Goal: Information Seeking & Learning: Learn about a topic

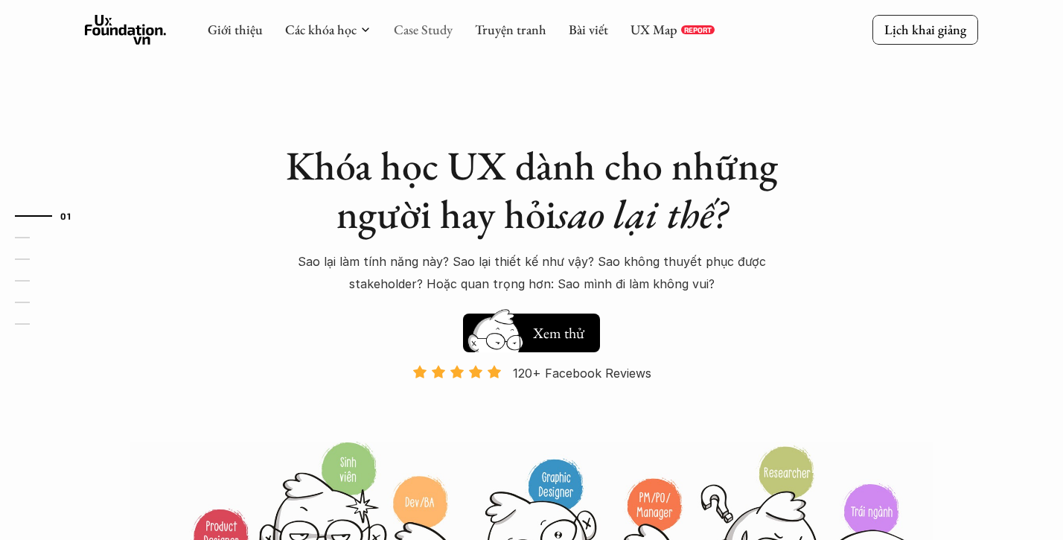
click at [434, 31] on link "Case Study" at bounding box center [423, 29] width 59 height 17
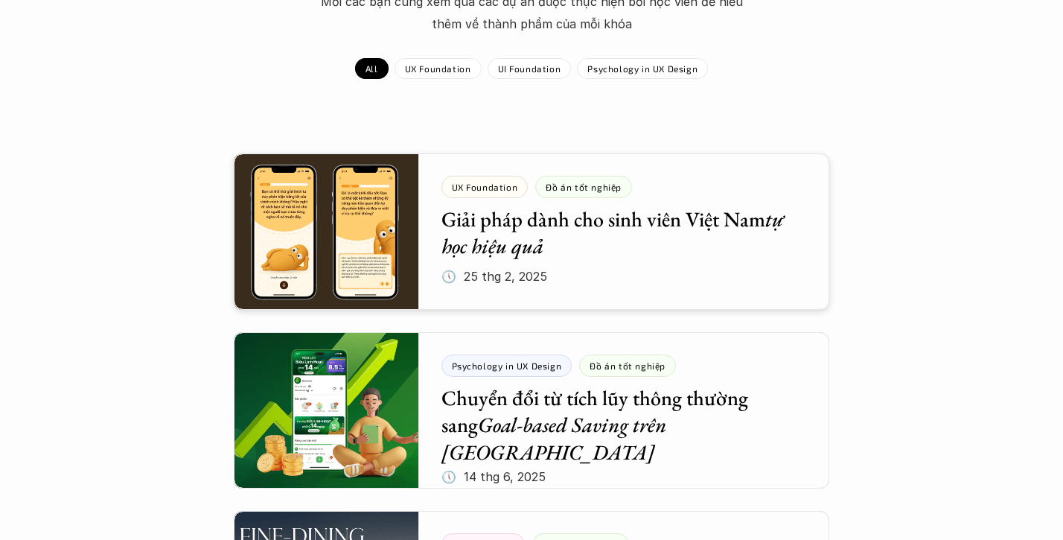
scroll to position [246, 0]
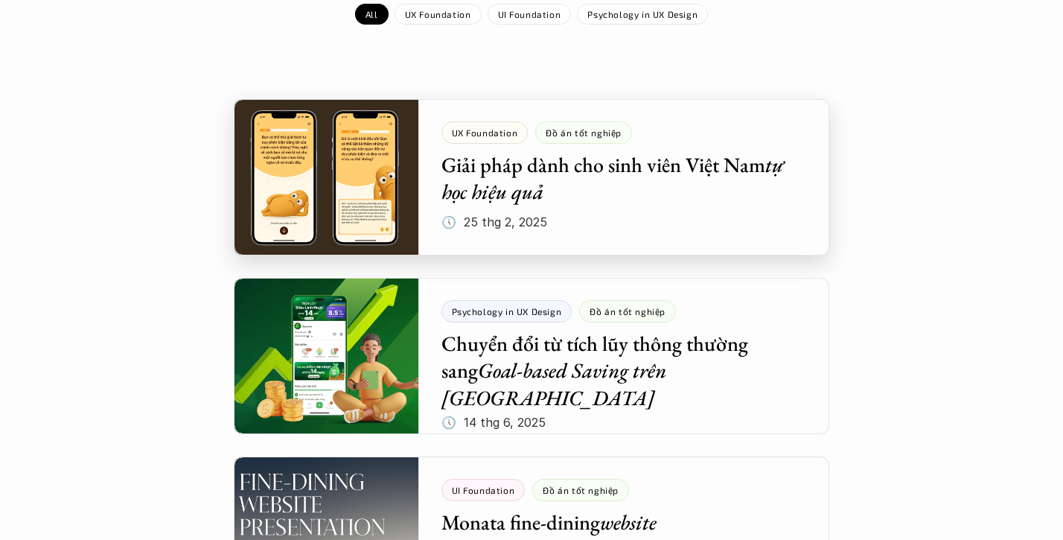
click at [640, 192] on div at bounding box center [532, 177] width 596 height 156
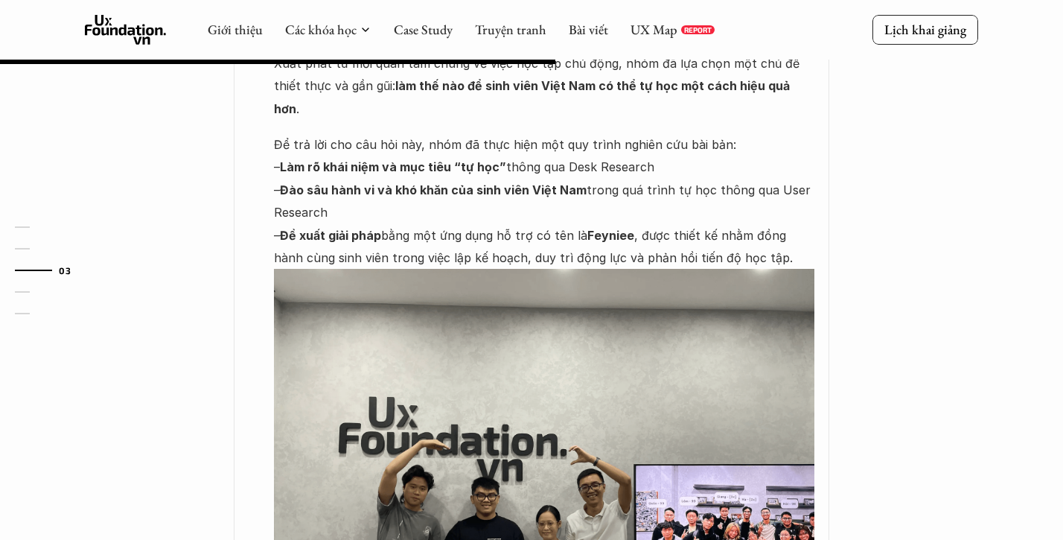
scroll to position [977, 0]
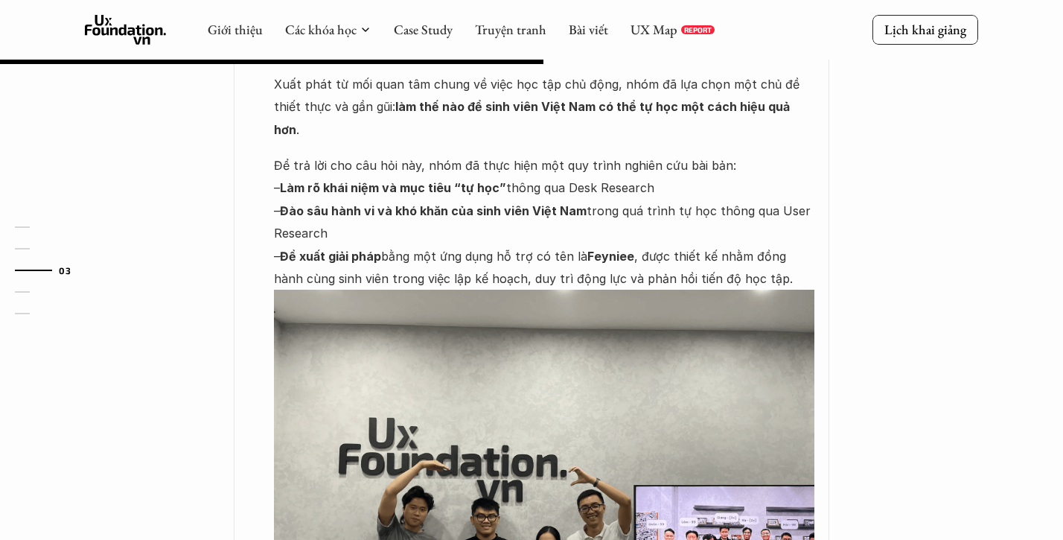
click at [544, 218] on p "Để trả lời cho câu hỏi này, nhóm đã thực hiện một quy trình nghiên cứu bài bản:…" at bounding box center [544, 222] width 541 height 136
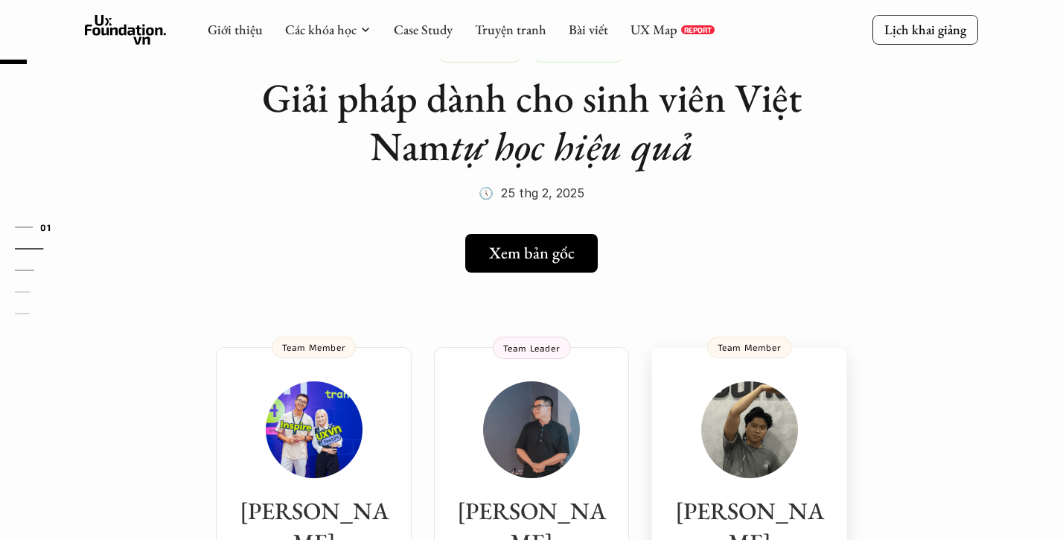
scroll to position [0, 0]
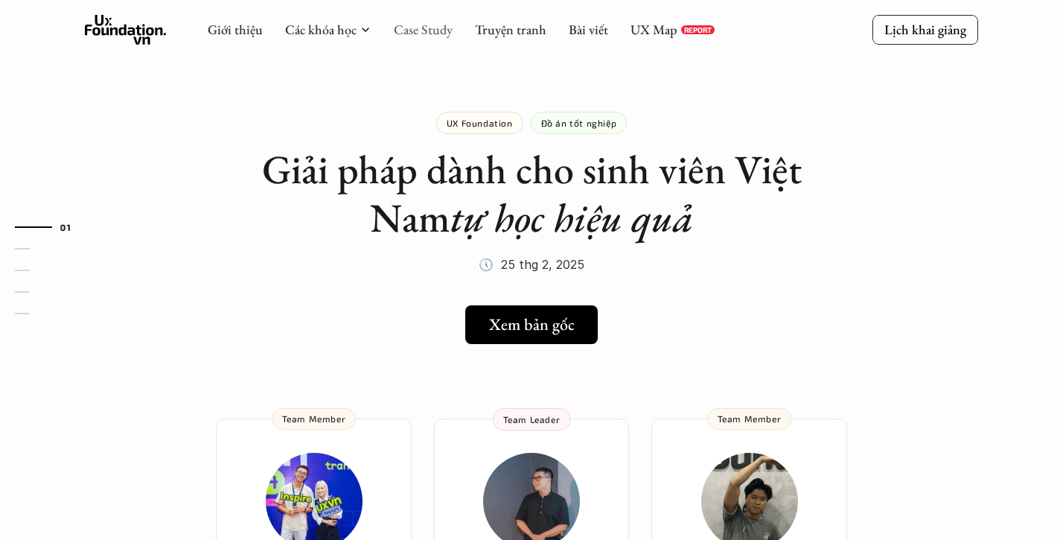
click at [433, 31] on link "Case Study" at bounding box center [423, 29] width 59 height 17
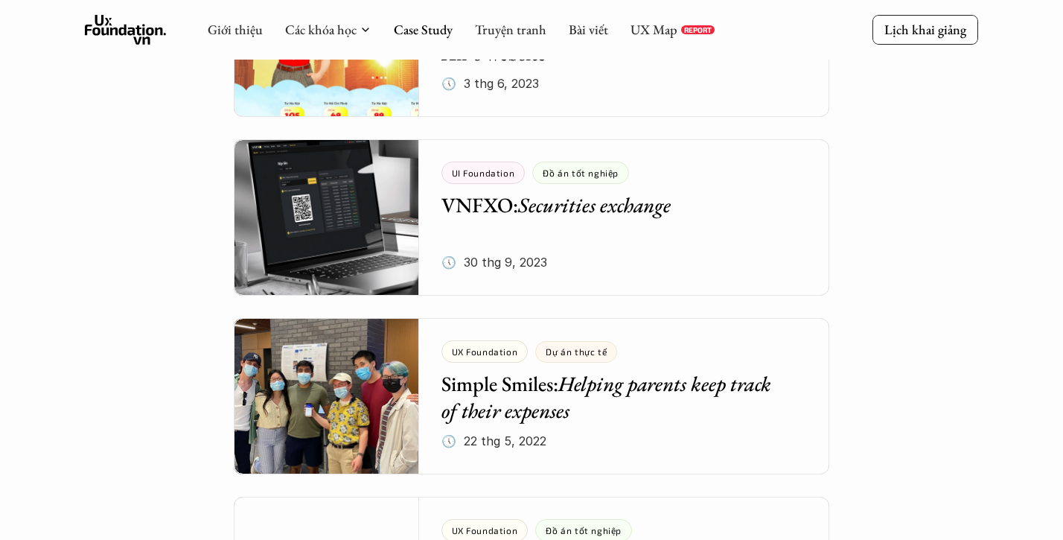
scroll to position [3585, 0]
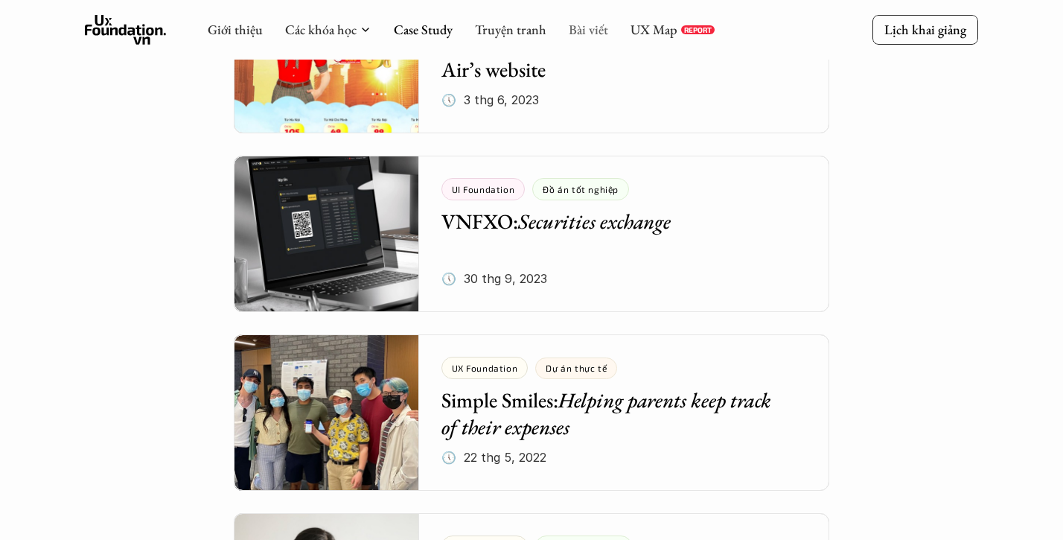
click at [599, 21] on link "Bài viết" at bounding box center [588, 29] width 39 height 17
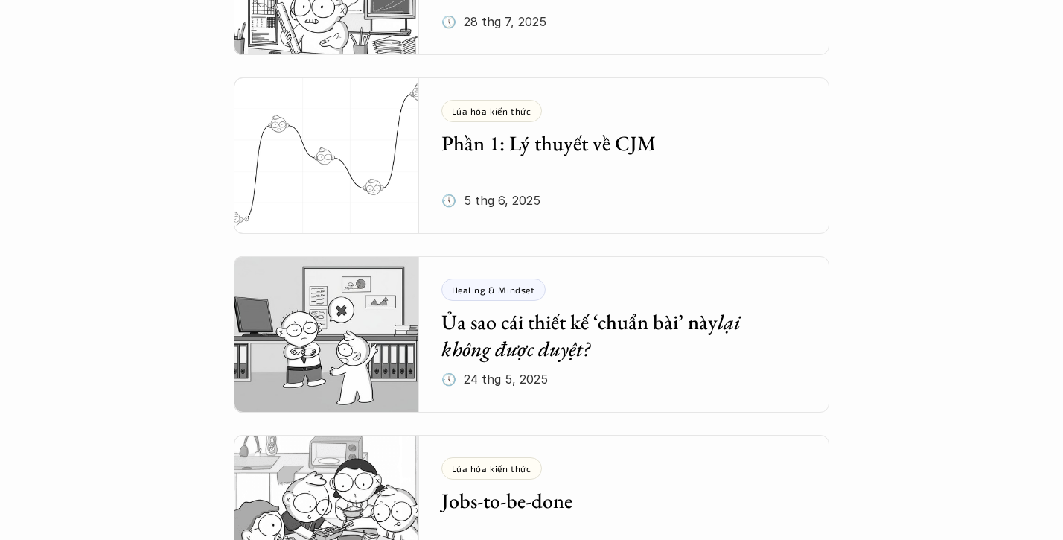
scroll to position [543, 0]
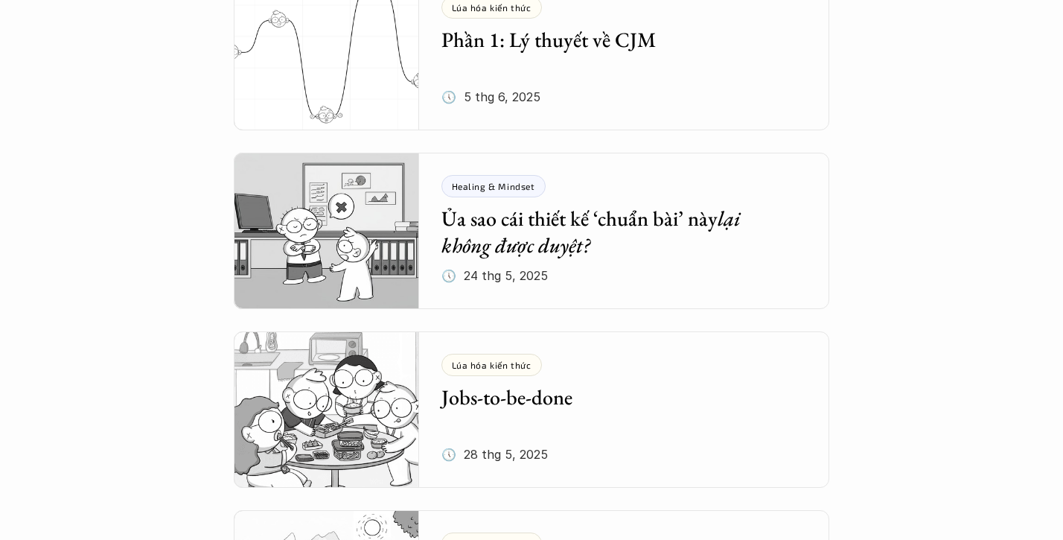
click at [611, 49] on h5 "Phần 1: Lý thuyết về CJM" at bounding box center [614, 39] width 344 height 27
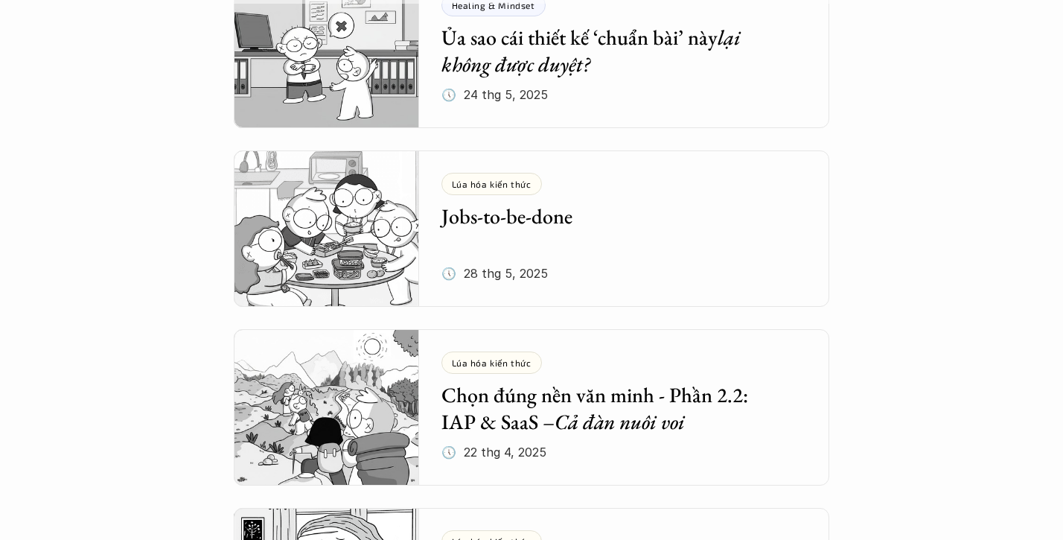
scroll to position [799, 0]
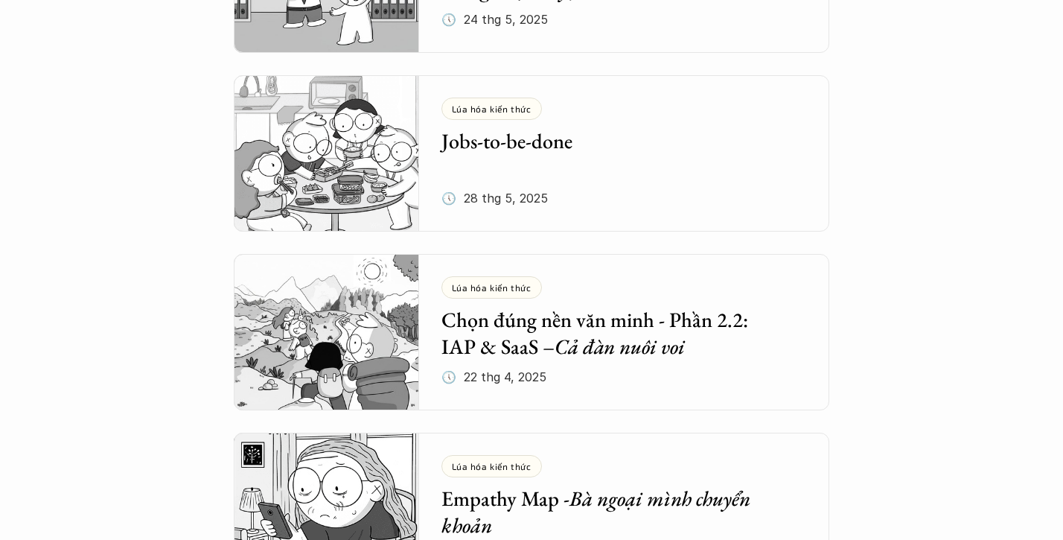
click at [563, 138] on h5 "Jobs-to-be-done" at bounding box center [614, 140] width 344 height 27
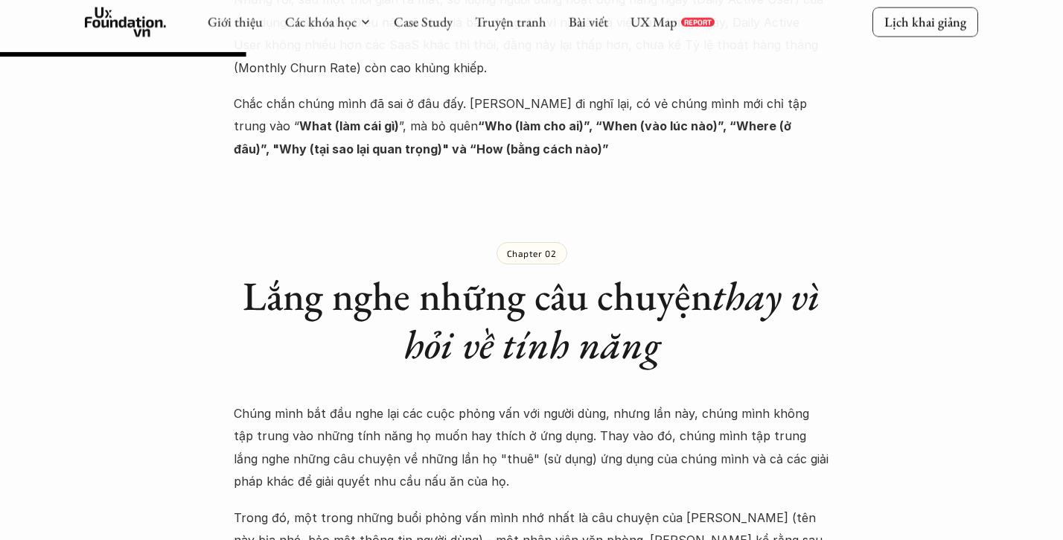
scroll to position [1164, 0]
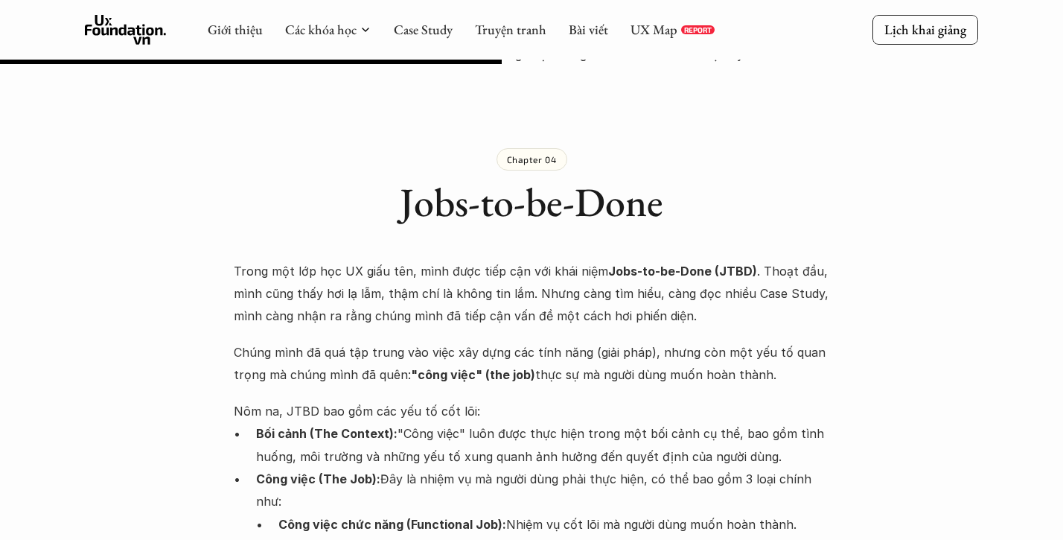
scroll to position [2398, 0]
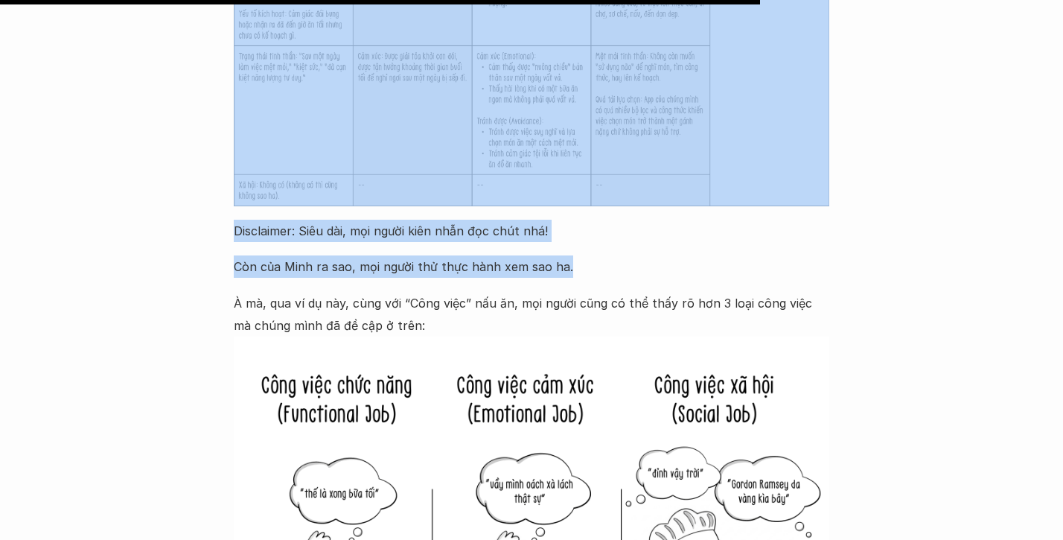
scroll to position [3633, 0]
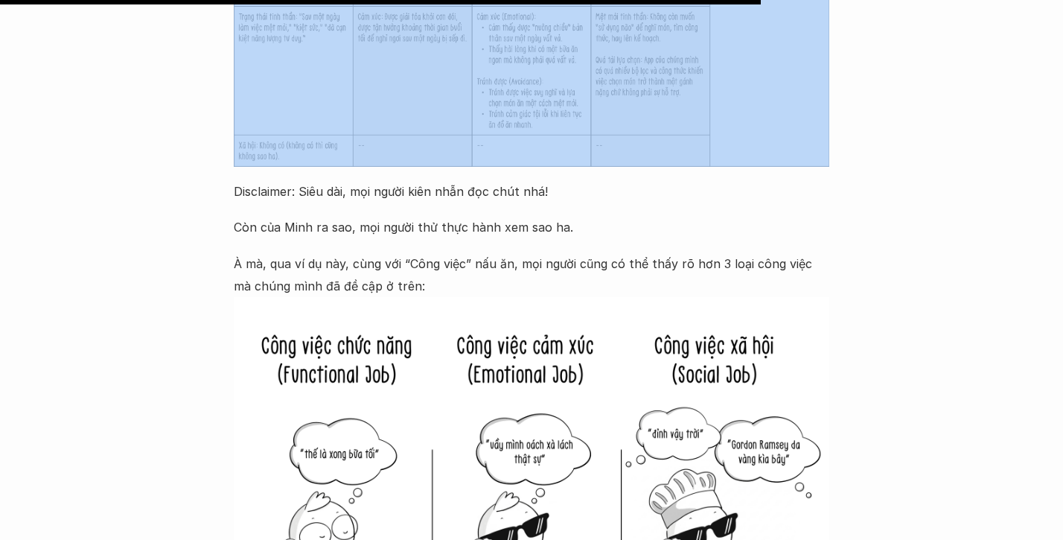
drag, startPoint x: 234, startPoint y: 243, endPoint x: 590, endPoint y: 127, distance: 374.4
click at [590, 127] on div "Trong một lớp học UX giấu tên, mình được tiếp cận với khái niệm Jobs-to-be-Done…" at bounding box center [532, 69] width 596 height 2059
copy div "Lor ip, DOLO sit ame con adi el sed doe: Tem inci (Utl Etdolor): "Magn aliq" en…"
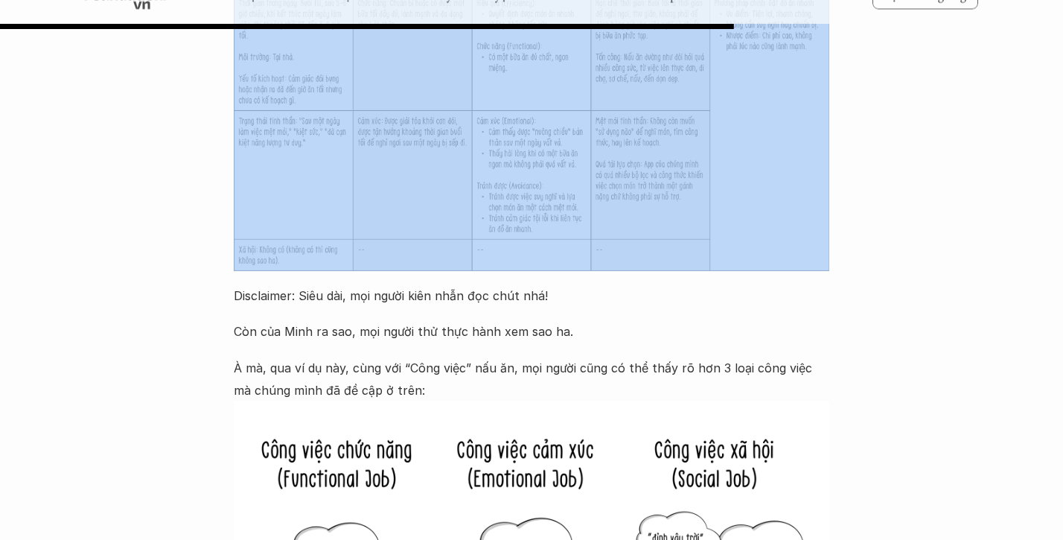
scroll to position [3467, 0]
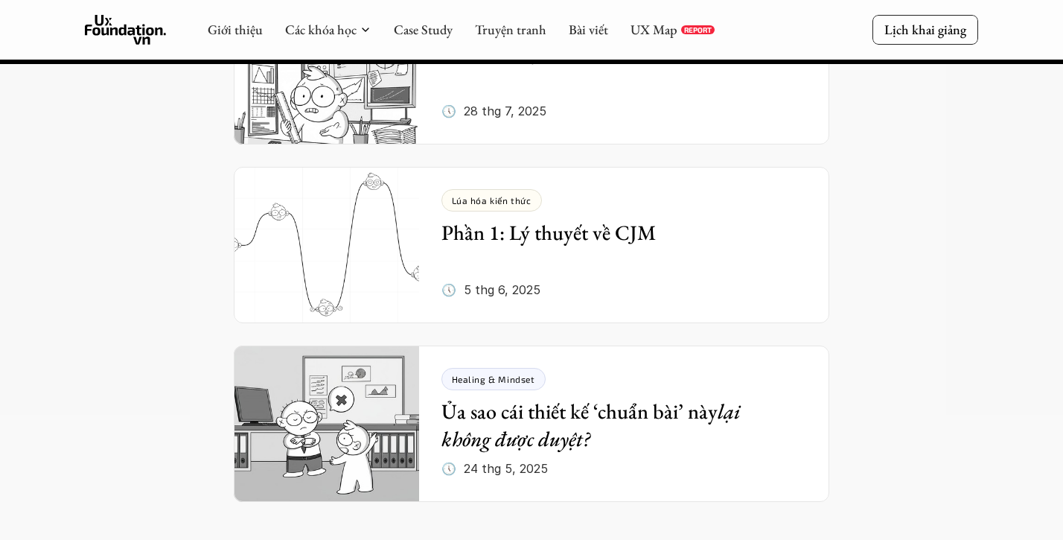
scroll to position [5938, 0]
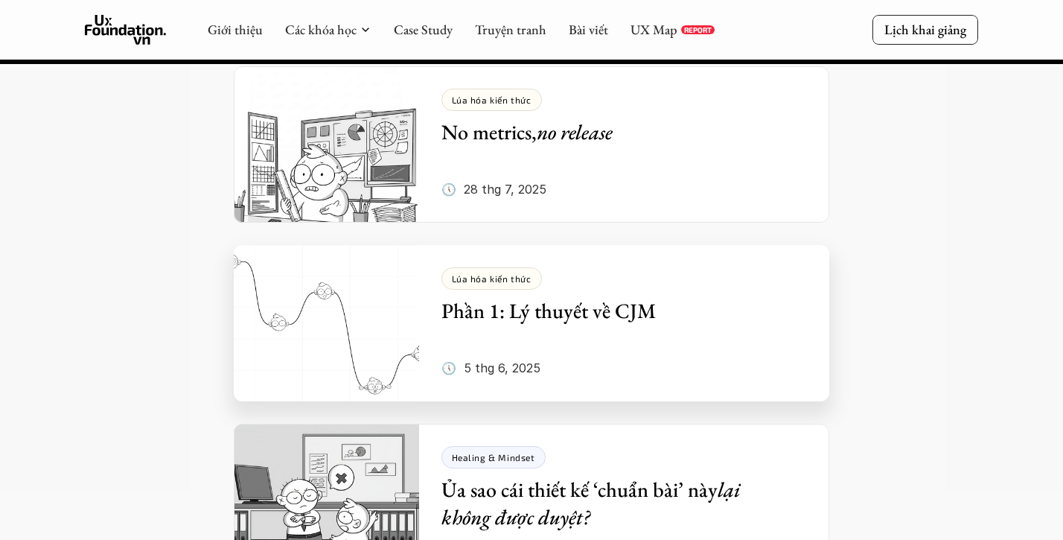
click at [626, 297] on h5 "Phần 1: Lý thuyết về CJM" at bounding box center [614, 310] width 344 height 27
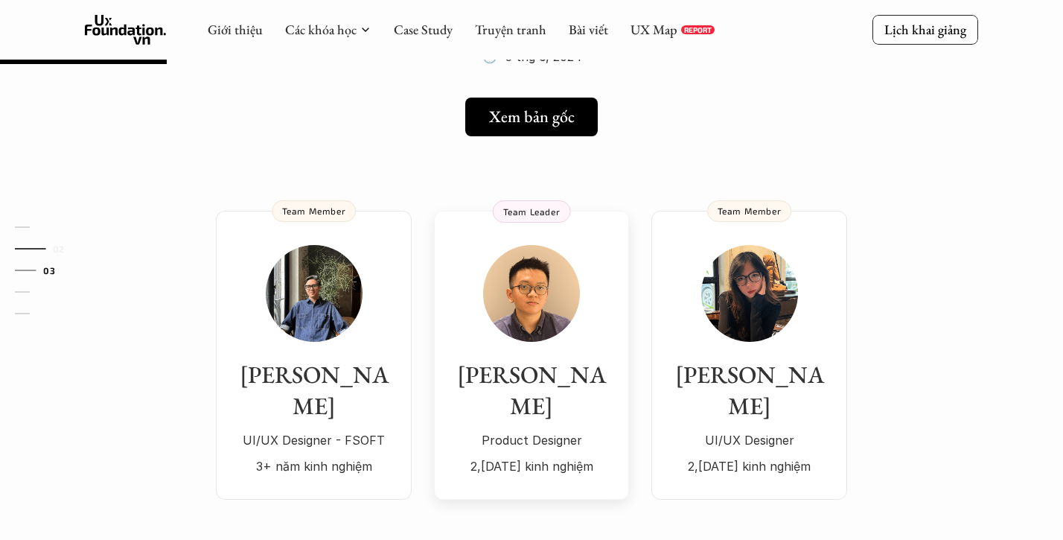
scroll to position [200, 0]
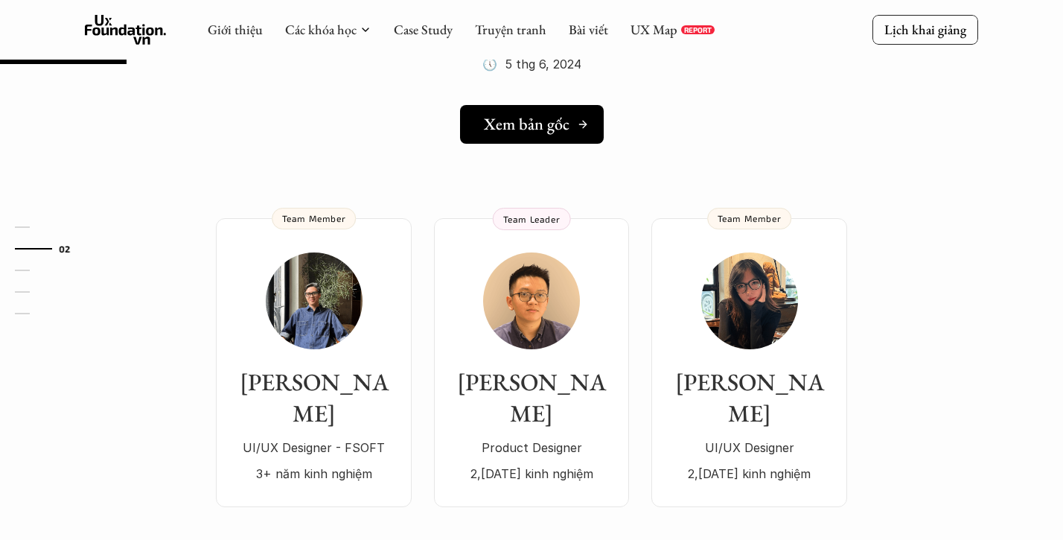
drag, startPoint x: 555, startPoint y: 125, endPoint x: 575, endPoint y: 113, distance: 22.7
click at [555, 125] on h5 "Xem bản gốc" at bounding box center [527, 124] width 86 height 19
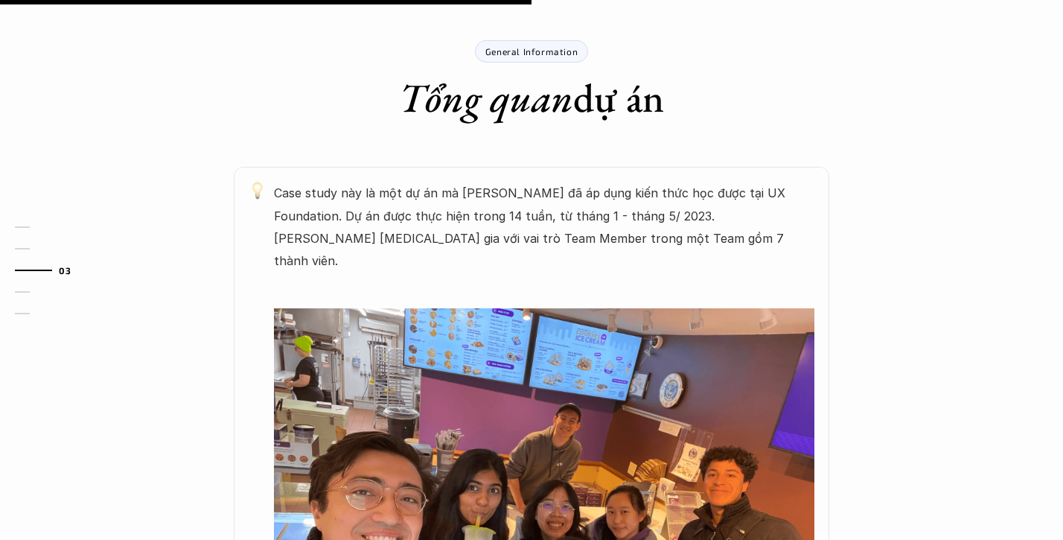
scroll to position [872, 0]
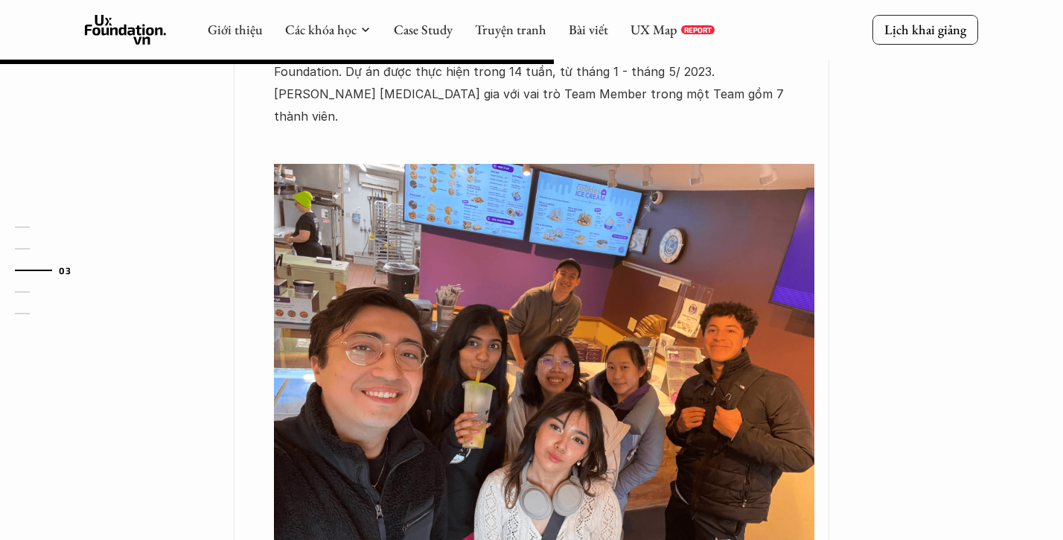
click at [616, 262] on img at bounding box center [544, 367] width 541 height 406
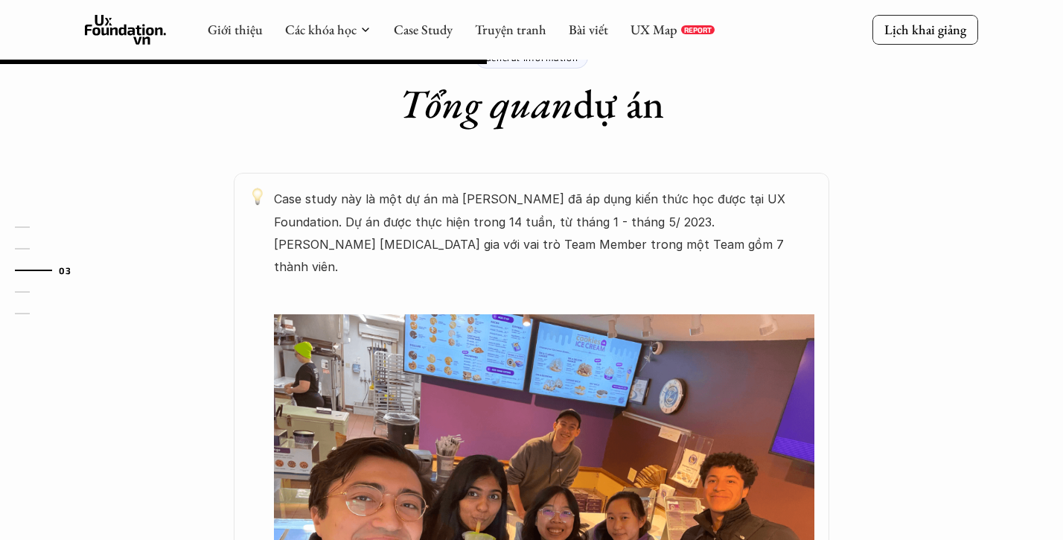
scroll to position [751, 0]
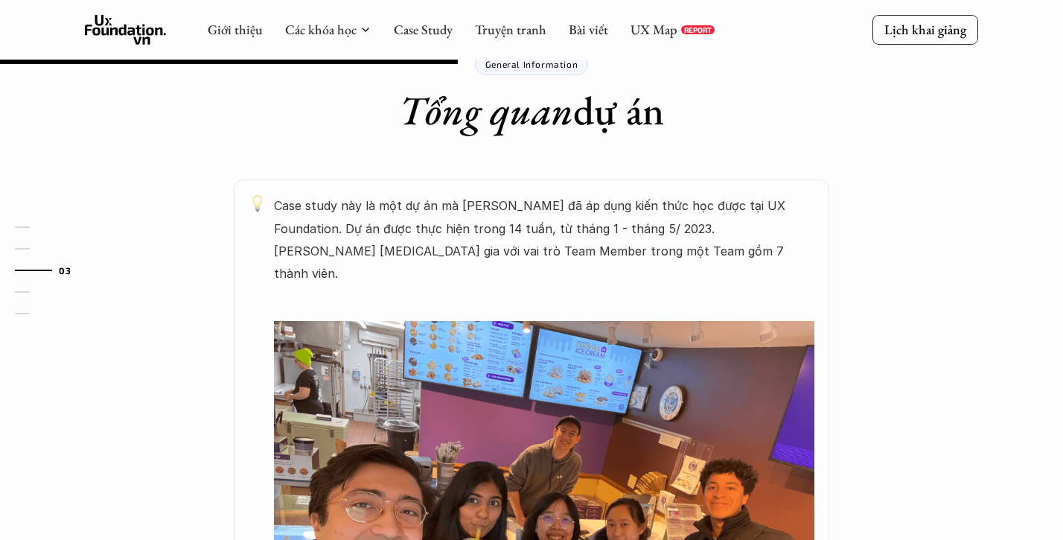
click at [526, 211] on p "Case study này là một dự án mà Jasmine Bui đã áp dụng kiến thức học được tại UX…" at bounding box center [544, 239] width 541 height 91
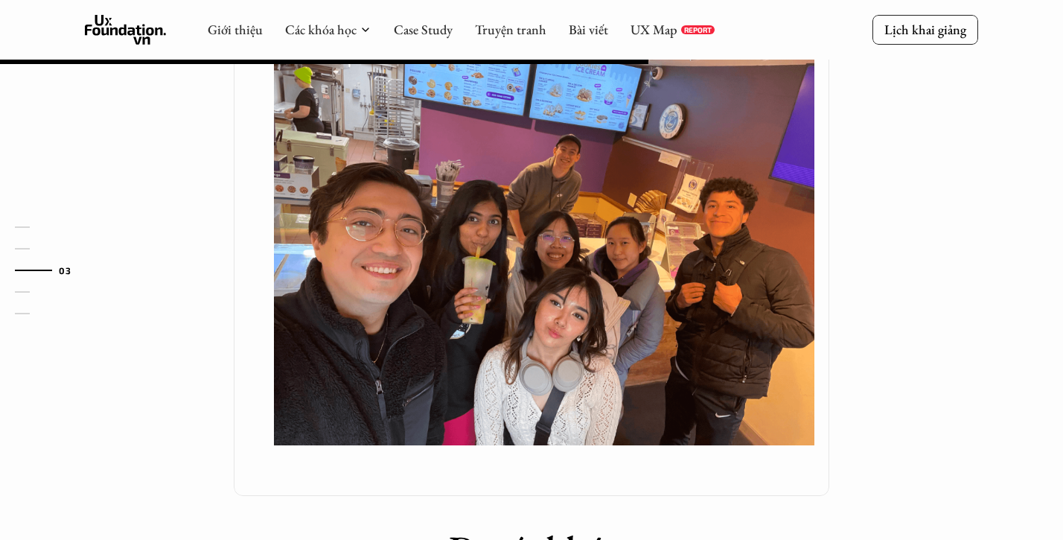
scroll to position [914, 0]
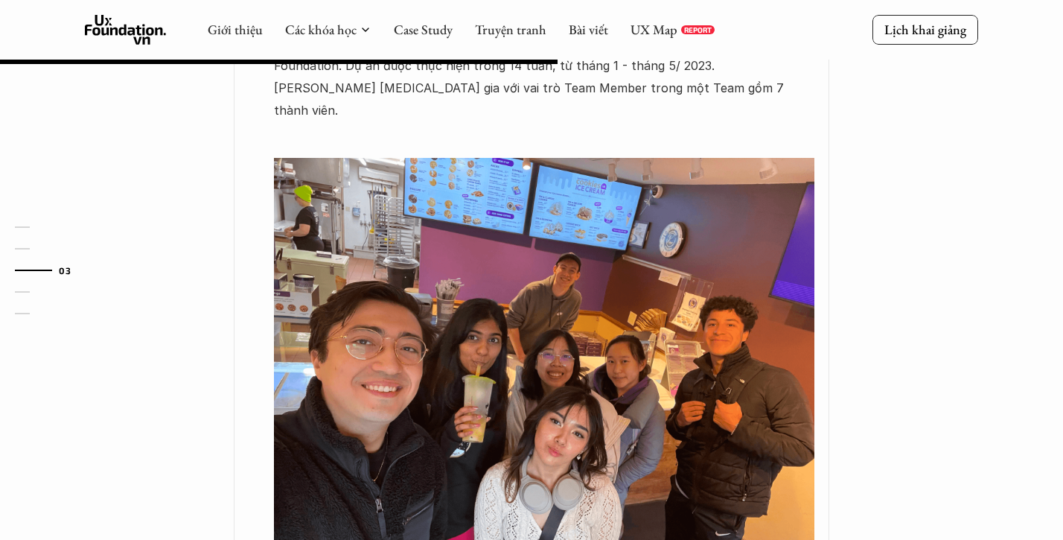
click at [656, 312] on img at bounding box center [544, 361] width 541 height 406
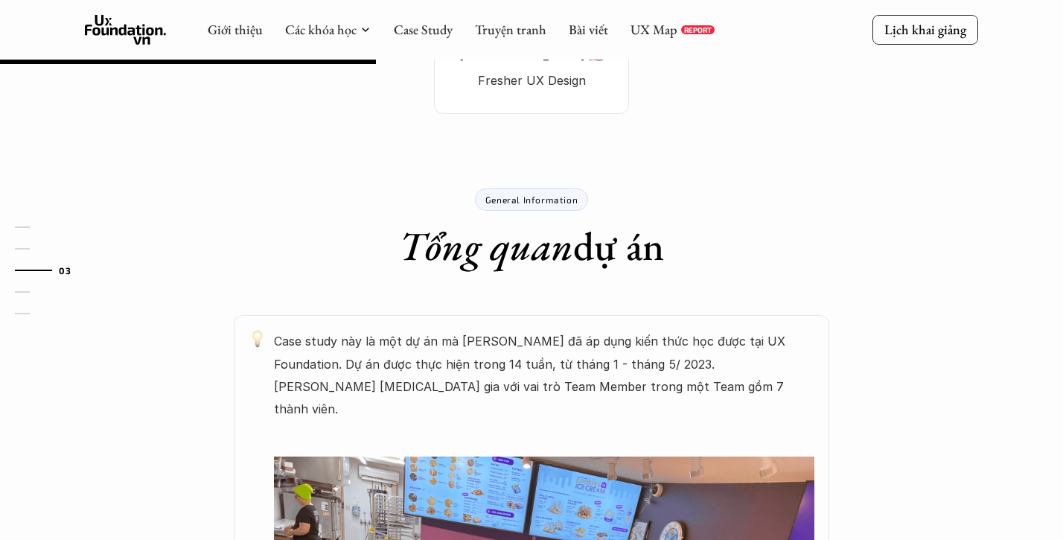
click at [550, 194] on p "General Information" at bounding box center [531, 199] width 92 height 10
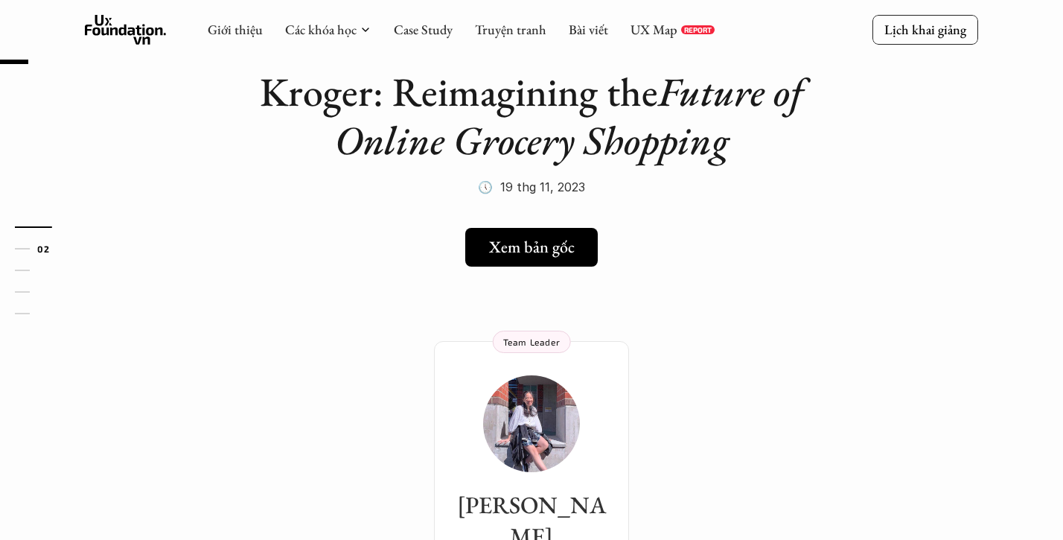
scroll to position [0, 0]
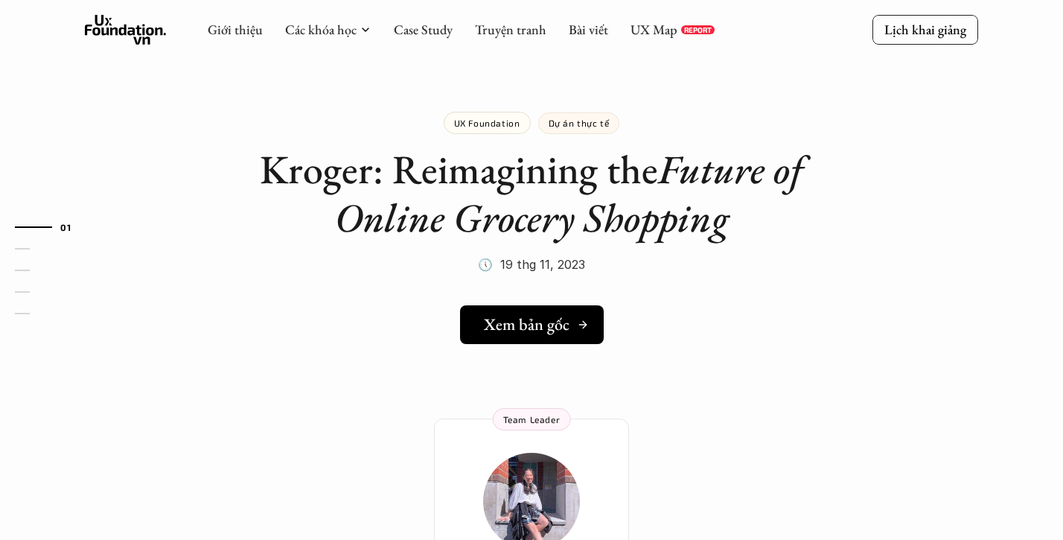
click at [568, 328] on h5 "Xem bản gốc" at bounding box center [527, 324] width 86 height 19
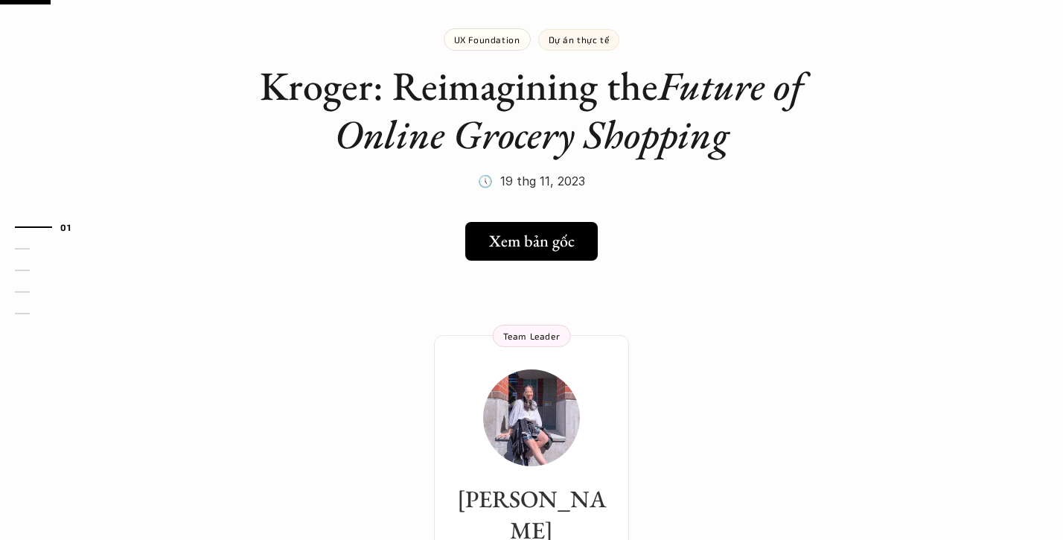
scroll to position [72, 0]
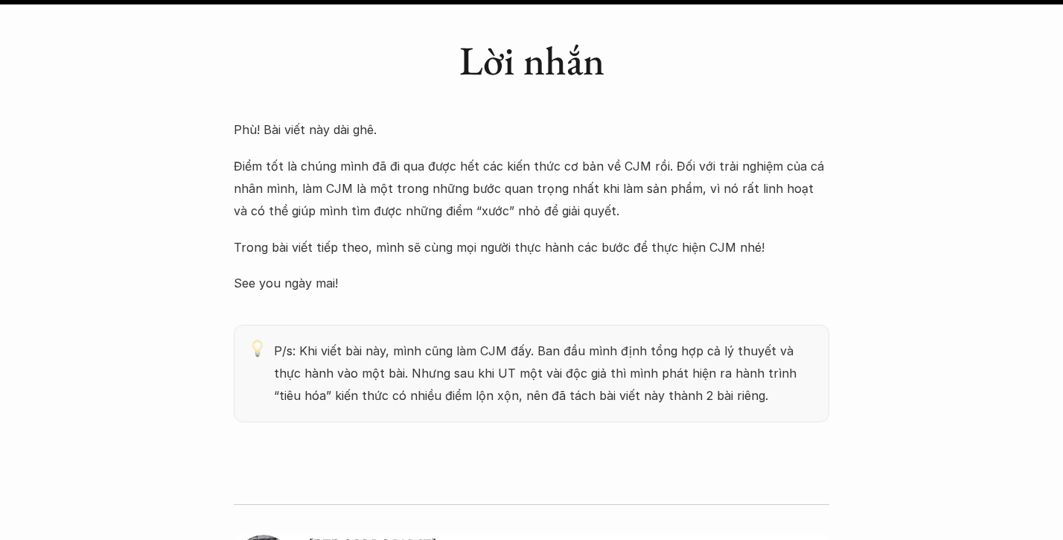
scroll to position [11932, 0]
